Goal: Transaction & Acquisition: Subscribe to service/newsletter

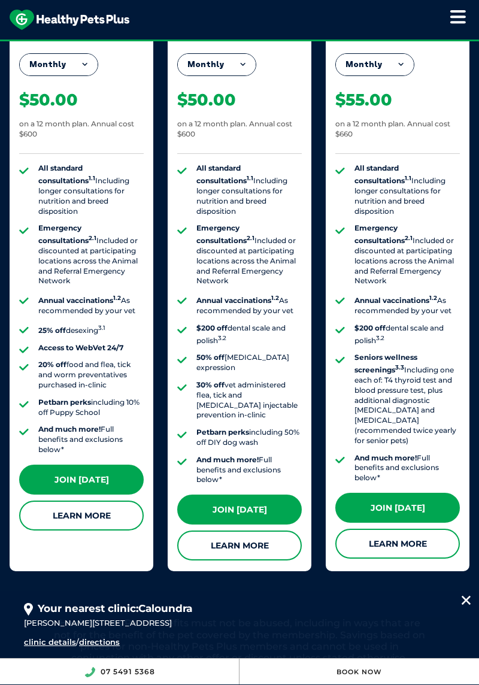
scroll to position [1145, 0]
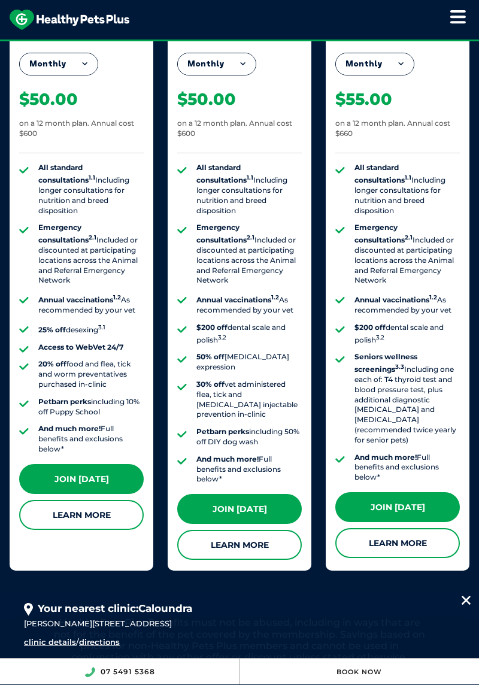
click at [247, 542] on link "Learn More" at bounding box center [239, 545] width 125 height 30
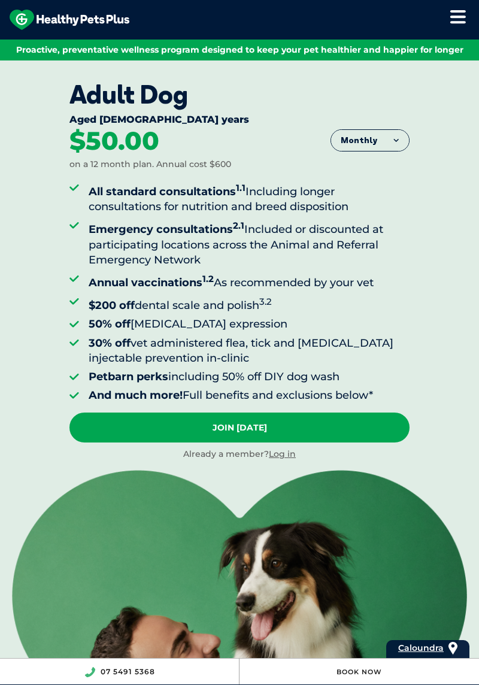
click at [403, 138] on button "Monthly" at bounding box center [370, 141] width 78 height 22
click at [423, 297] on div "Adult Dog Aged [DEMOGRAPHIC_DATA] years Monthly Fortnightly Monthly Yearly $23.…" at bounding box center [239, 419] width 479 height 716
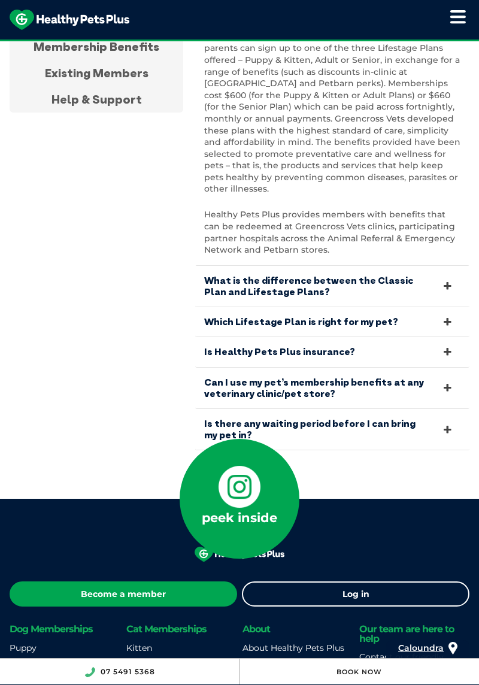
scroll to position [4620, 0]
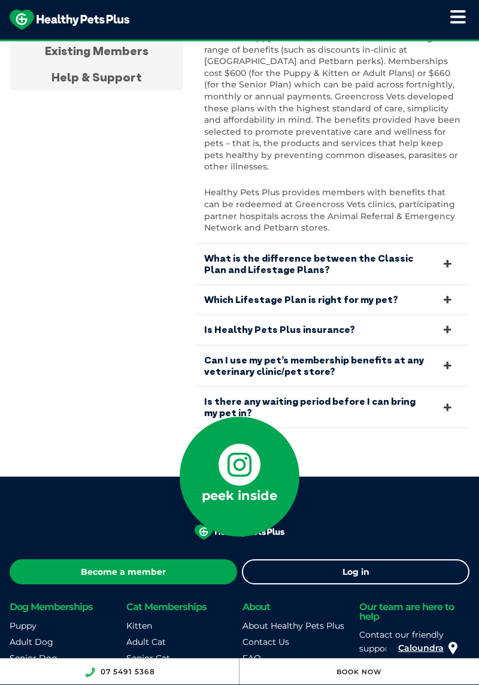
click at [243, 444] on icon at bounding box center [240, 465] width 42 height 42
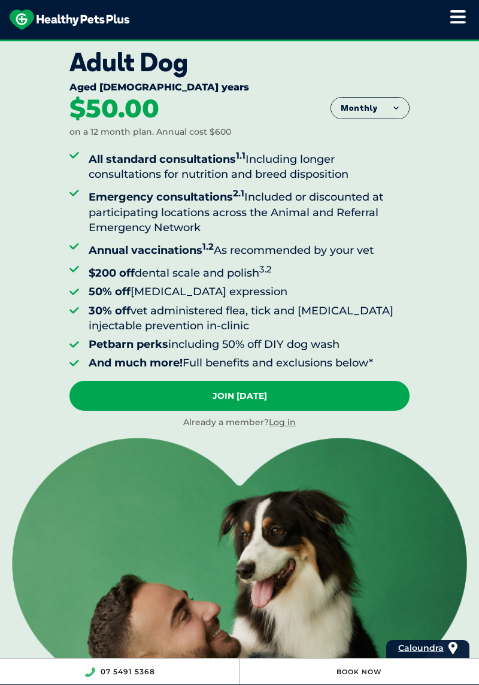
scroll to position [0, 0]
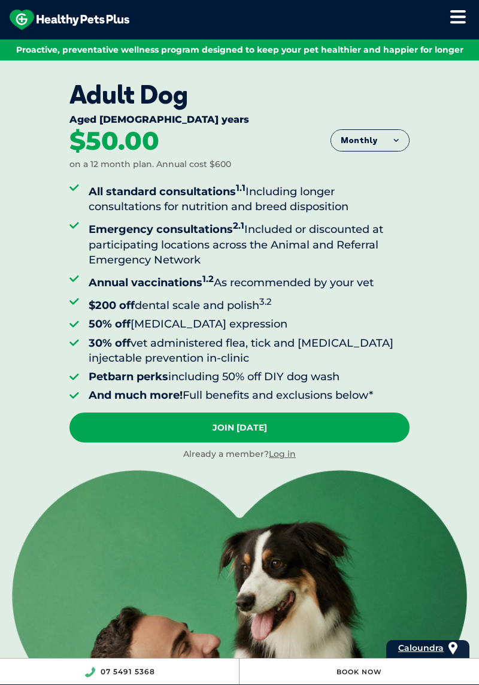
click at [462, 11] on icon at bounding box center [458, 17] width 16 height 14
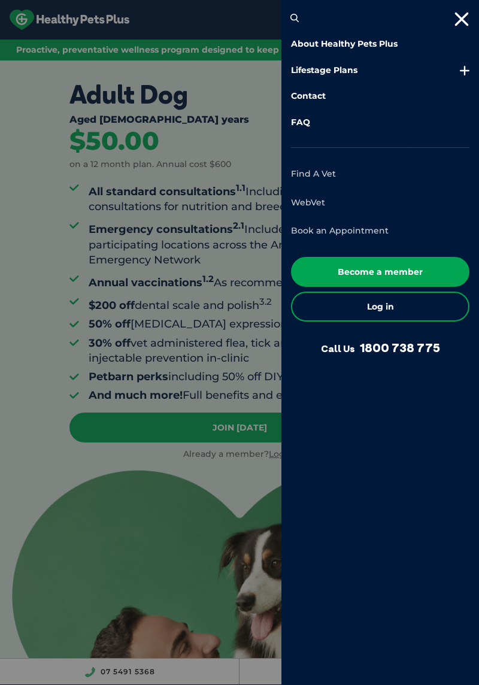
click at [316, 94] on link "Contact" at bounding box center [380, 96] width 179 height 12
